Goal: Task Accomplishment & Management: Manage account settings

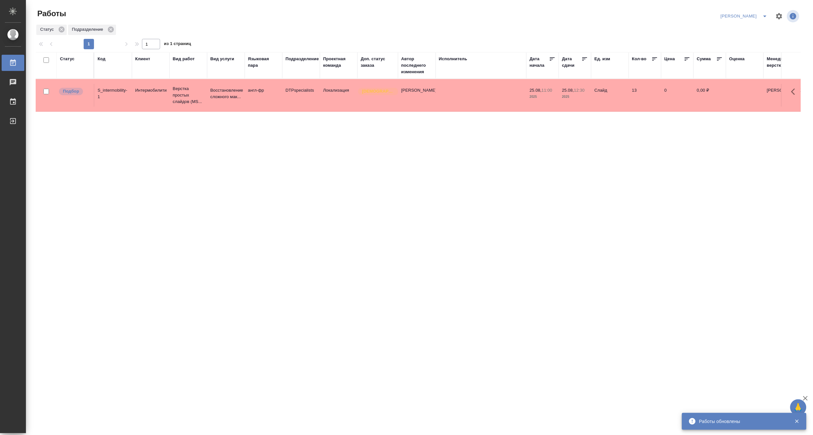
click at [764, 11] on button "split button" at bounding box center [764, 16] width 13 height 10
click at [747, 25] on li "Матвеева_В работе" at bounding box center [740, 29] width 62 height 10
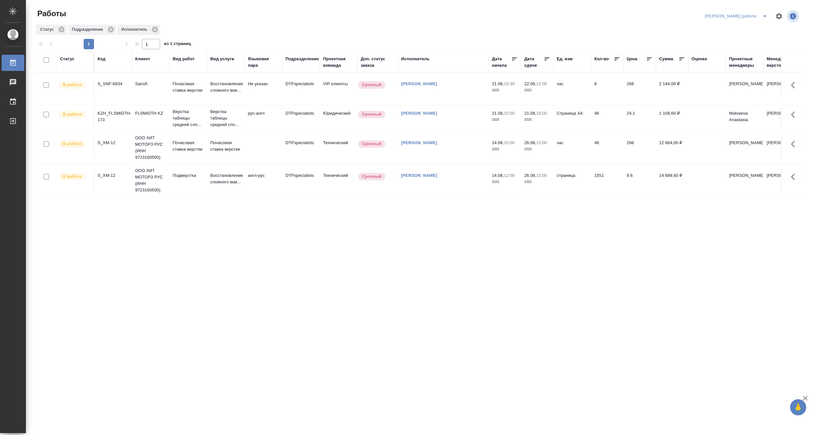
click at [529, 215] on div "Статус Код Клиент Вид работ Вид услуги Языковая пара Подразделение Проектная ко…" at bounding box center [418, 168] width 765 height 233
click at [180, 123] on p "Верстка таблицы средней сло..." at bounding box center [188, 118] width 31 height 19
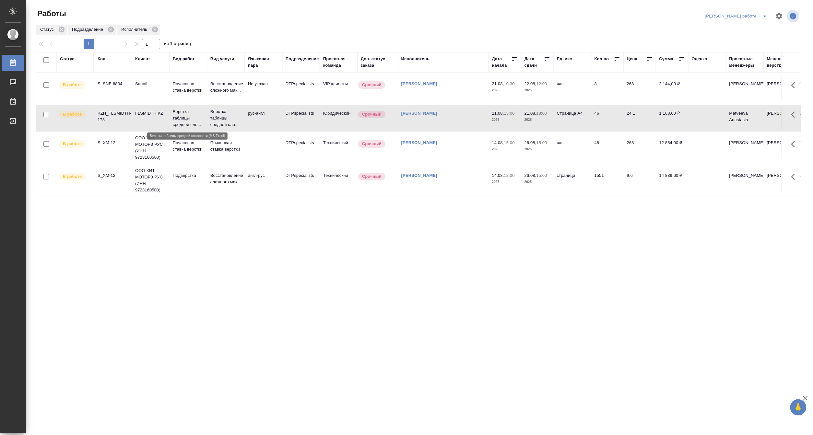
click at [180, 123] on p "Верстка таблицы средней сло..." at bounding box center [188, 118] width 31 height 19
click at [190, 114] on p "Верстка таблицы средней сло..." at bounding box center [188, 118] width 31 height 19
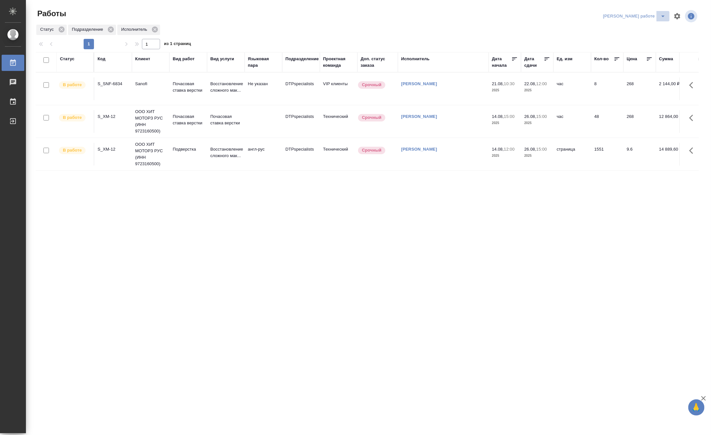
click at [662, 13] on icon "split button" at bounding box center [663, 16] width 8 height 8
click at [651, 37] on li "[PERSON_NAME]" at bounding box center [639, 39] width 59 height 10
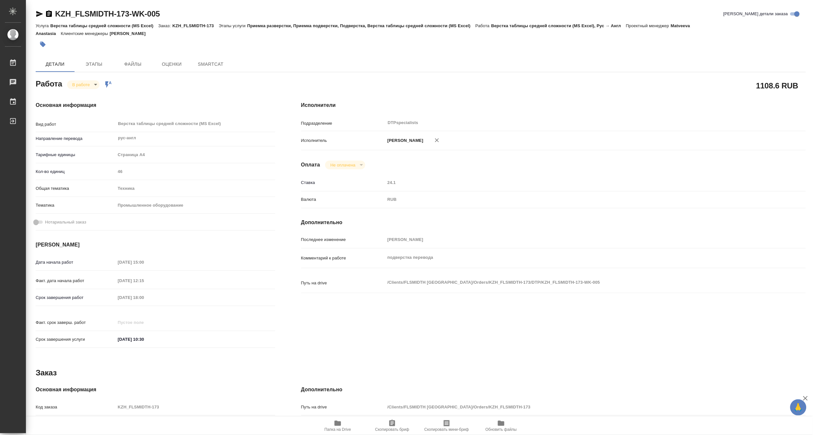
type textarea "x"
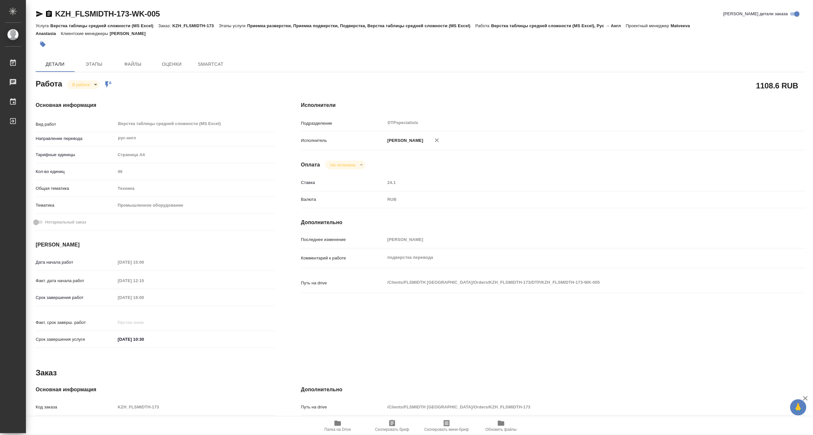
type textarea "x"
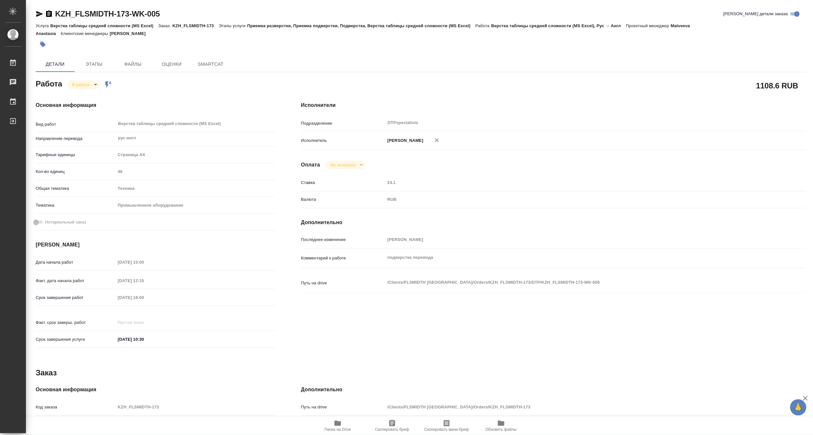
type textarea "x"
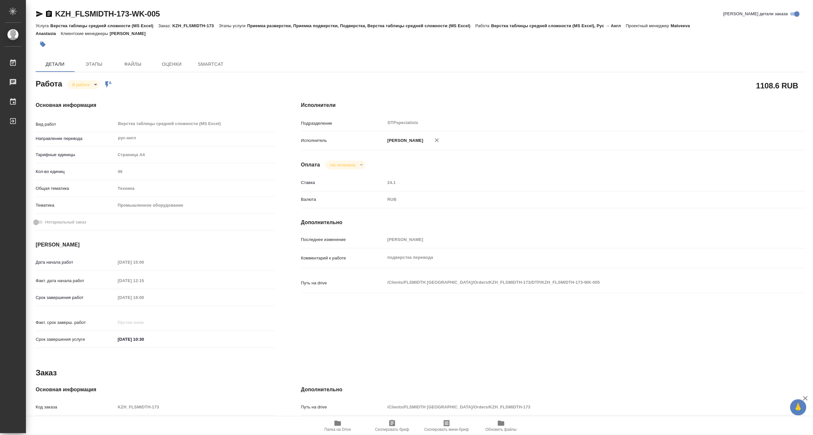
type textarea "x"
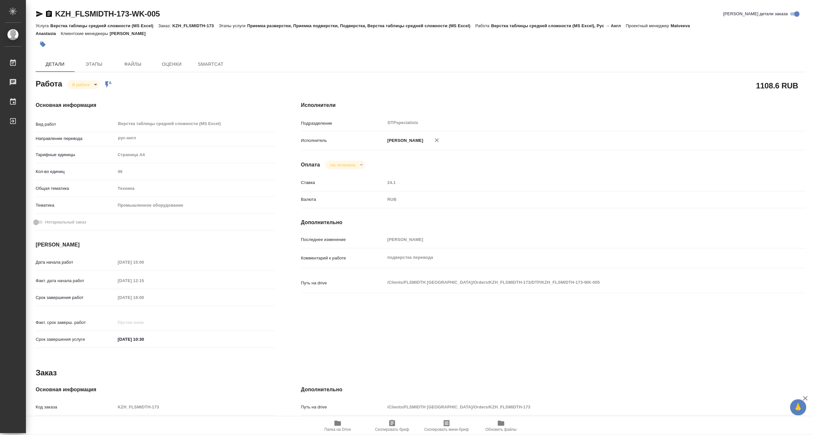
type textarea "x"
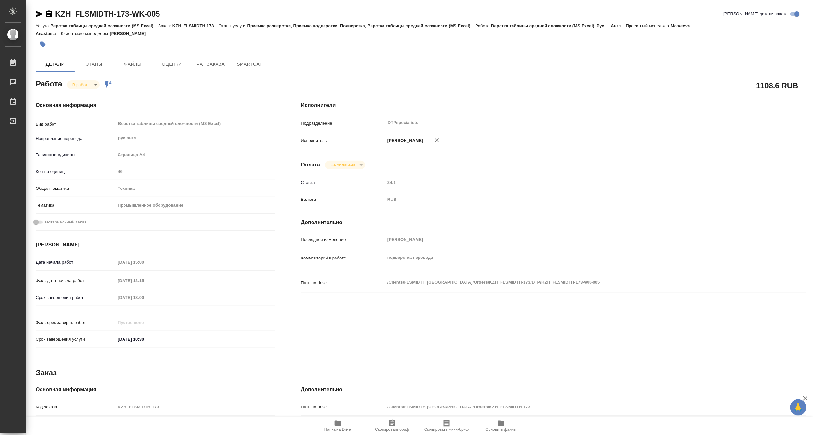
type textarea "x"
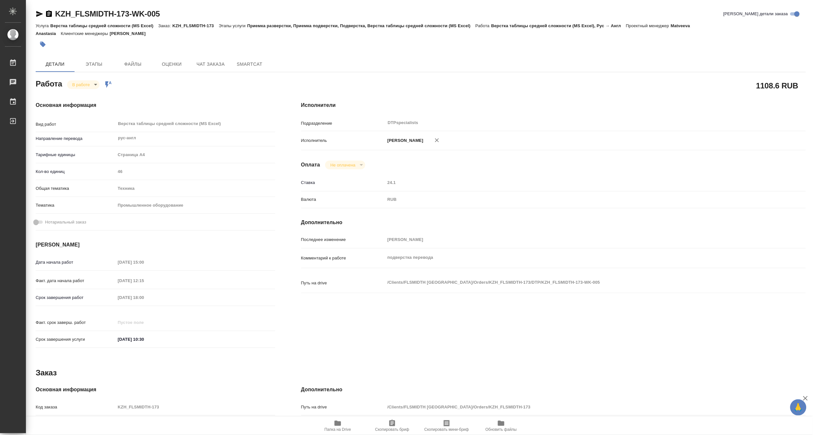
type textarea "x"
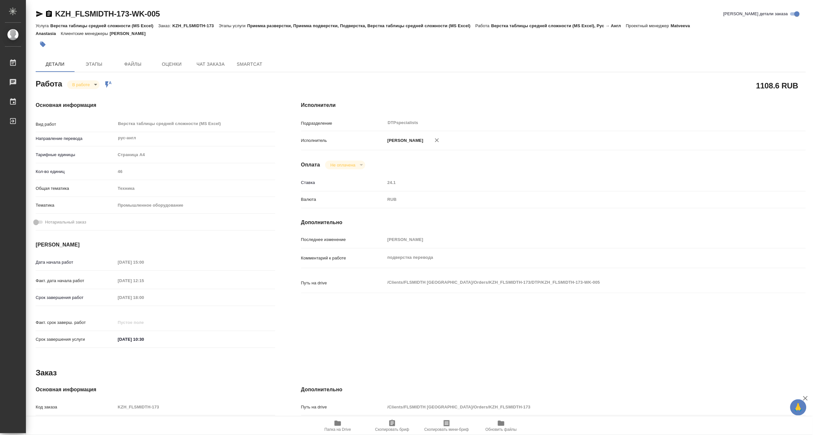
click at [336, 429] on span "Папка на Drive" at bounding box center [337, 429] width 27 height 5
drag, startPoint x: 188, startPoint y: 14, endPoint x: 55, endPoint y: 6, distance: 133.1
click at [55, 6] on div "KZH_FLSMIDTH-173-WK-005 Кратко детали заказа Услуга Верстка таблицы средней сло…" at bounding box center [420, 279] width 777 height 559
copy link "KZH_FLSMIDTH-173-WK-005"
click at [390, 47] on div at bounding box center [292, 44] width 513 height 14
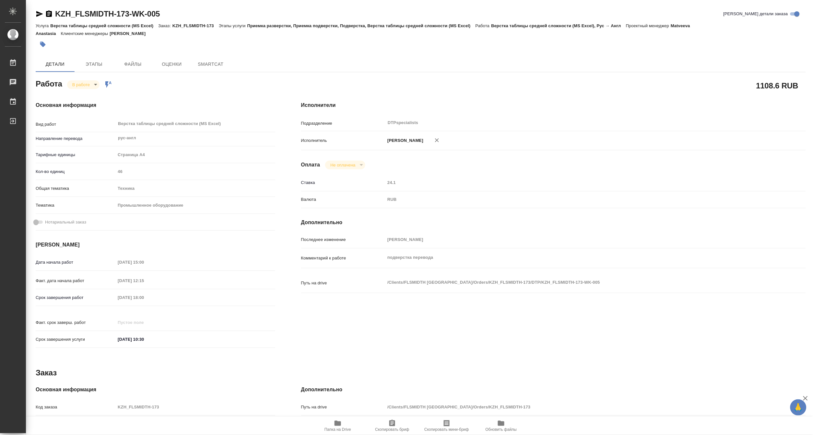
type textarea "x"
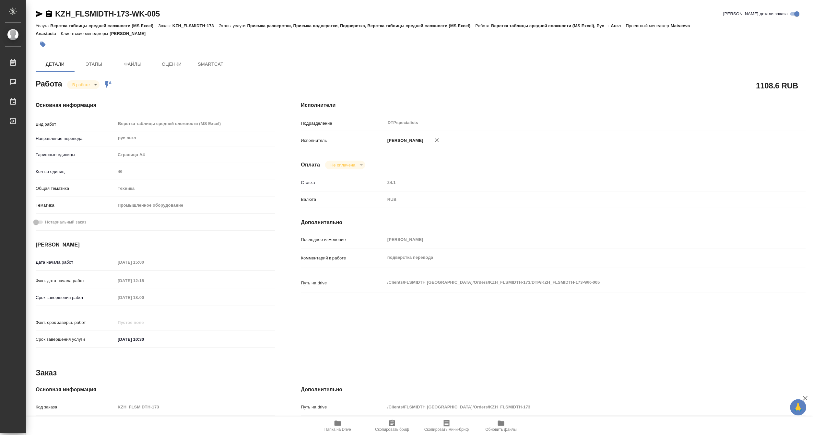
type textarea "x"
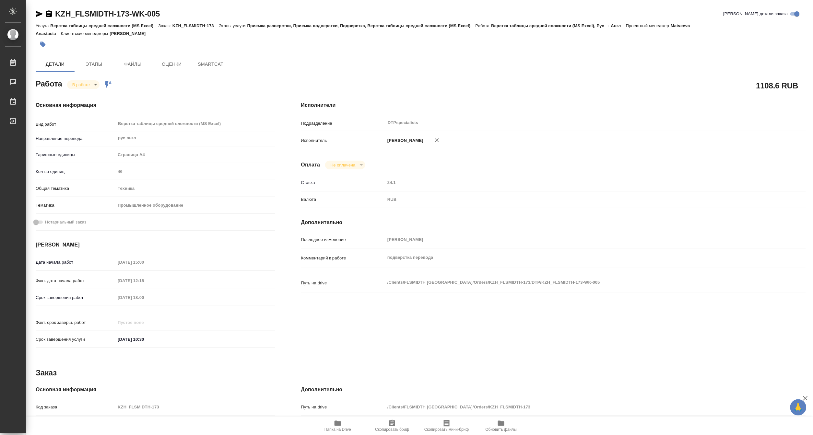
type textarea "x"
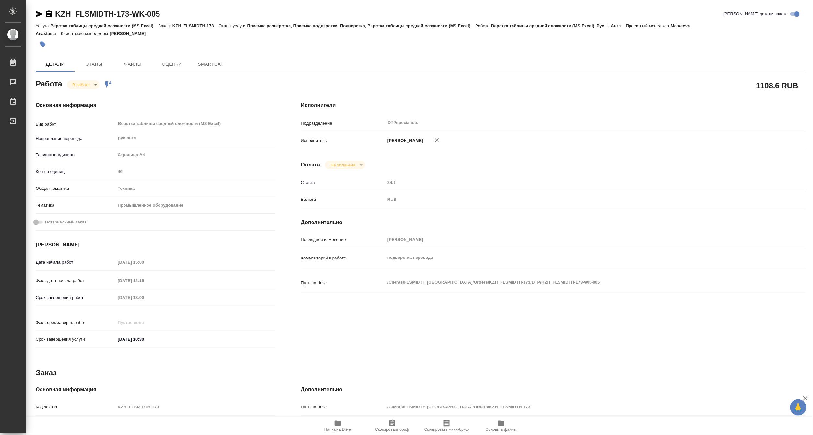
type textarea "x"
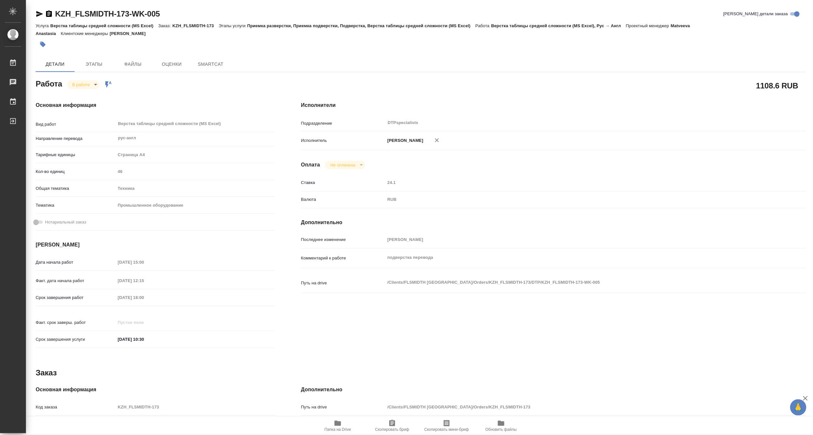
type textarea "x"
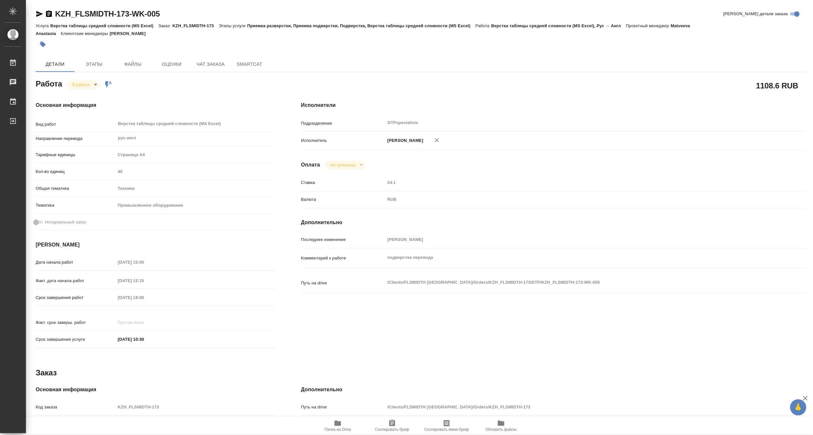
click at [339, 424] on icon "button" at bounding box center [337, 423] width 6 height 5
type textarea "x"
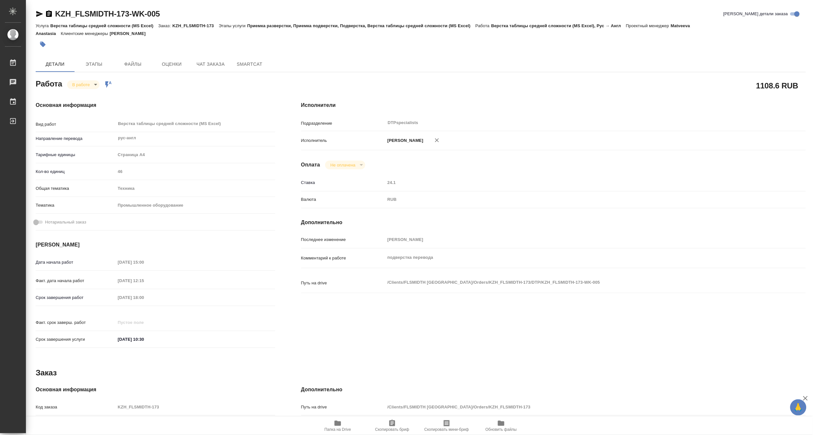
type textarea "x"
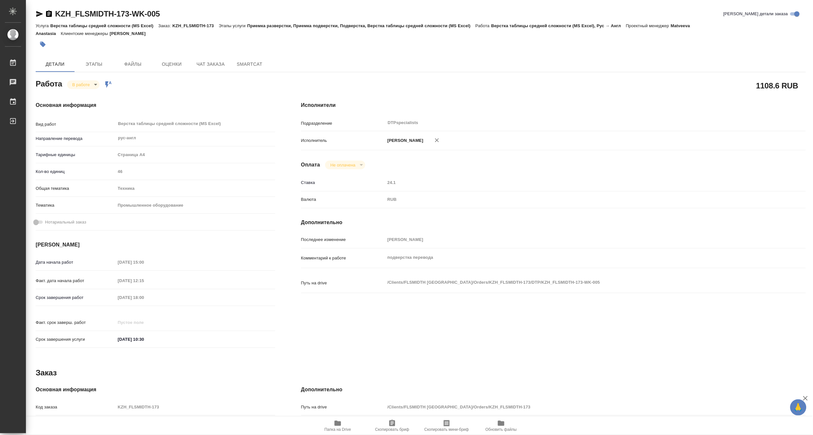
type textarea "x"
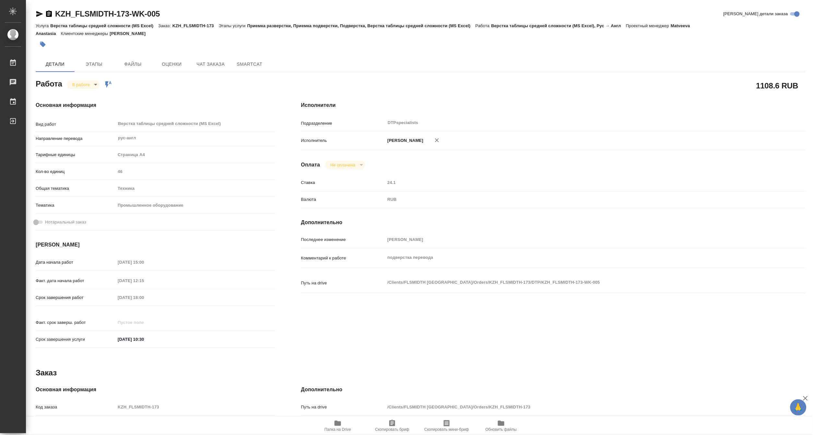
type textarea "x"
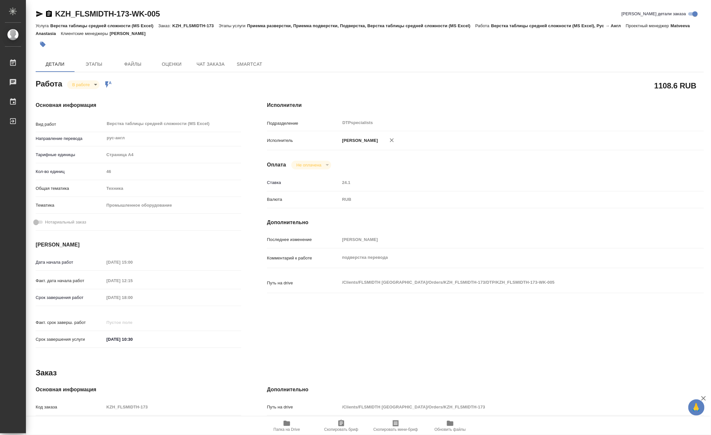
type textarea "x"
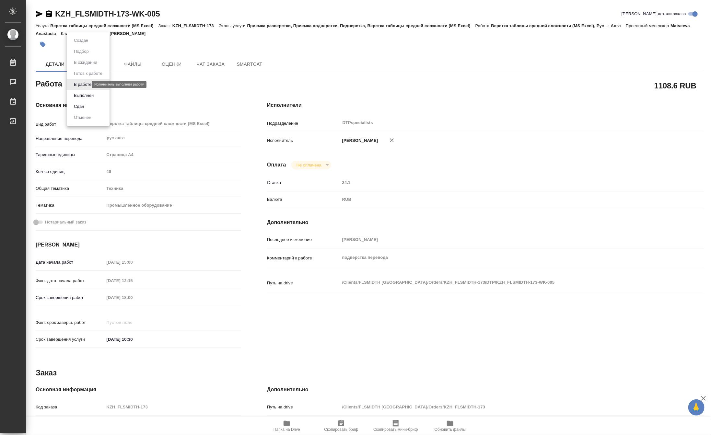
click at [80, 84] on body "🙏 .cls-1 fill:#fff; AWATERA Matveeva Maria Работы 0 Чаты График Выйти KZH_FLSMI…" at bounding box center [355, 217] width 711 height 435
click at [77, 95] on button "Выполнен" at bounding box center [84, 95] width 24 height 7
type textarea "x"
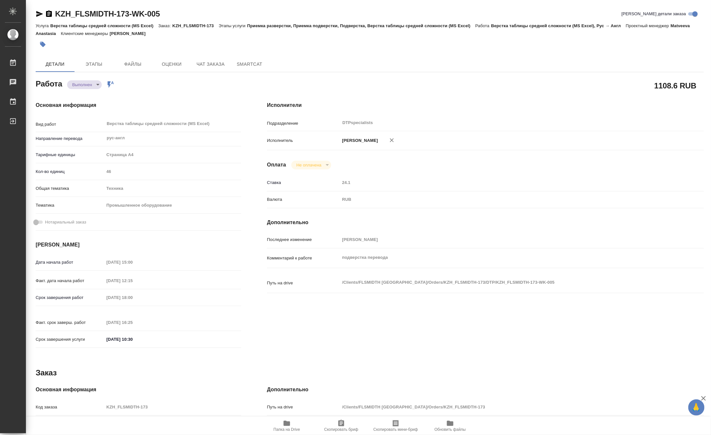
type textarea "x"
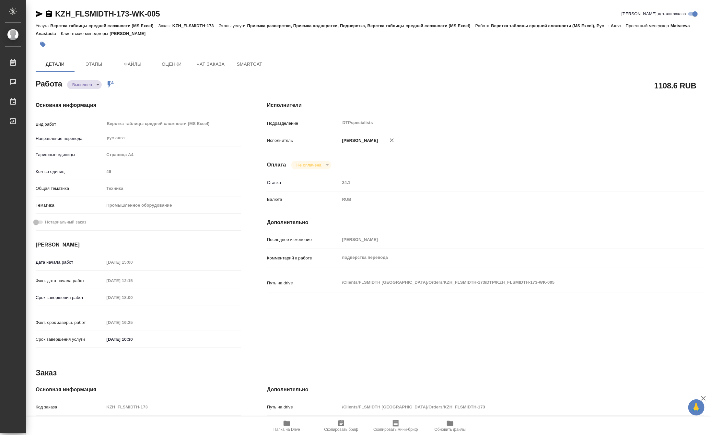
type textarea "x"
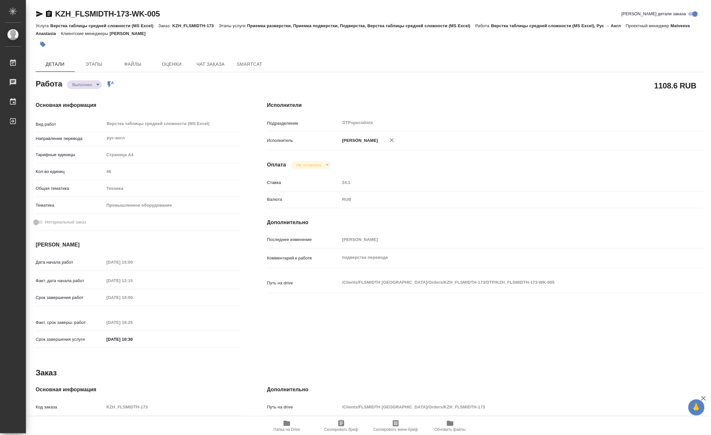
type textarea "x"
